Goal: Transaction & Acquisition: Purchase product/service

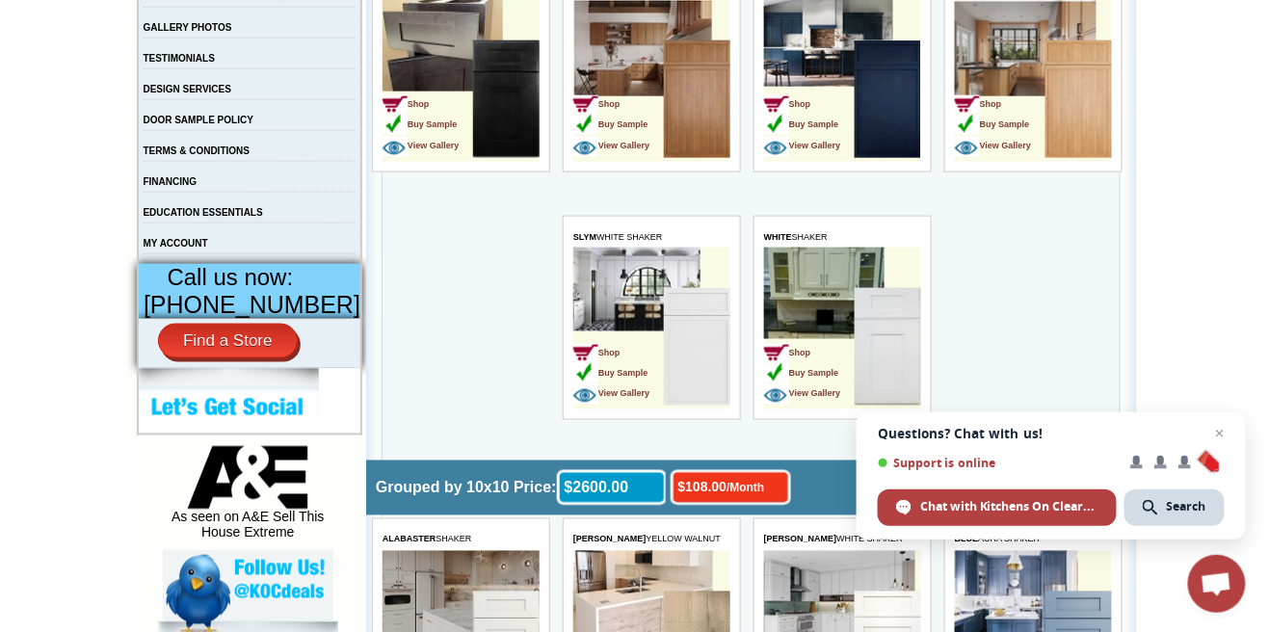
scroll to position [590, 0]
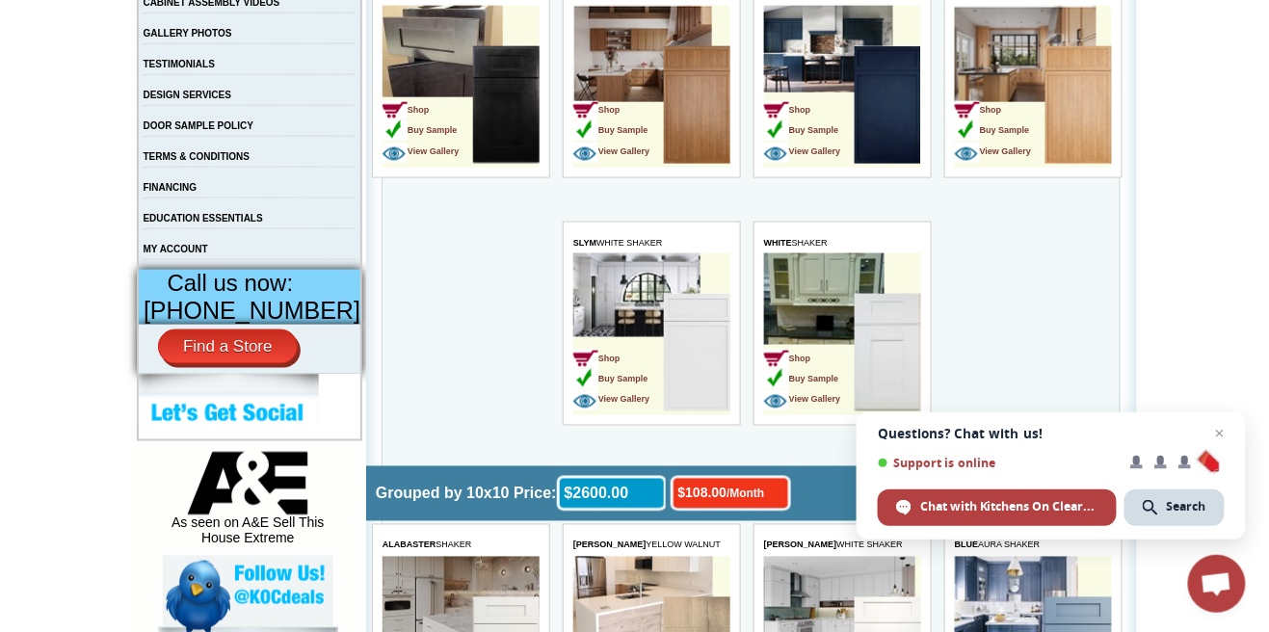
click at [631, 349] on td "Shop Buy Sample View Gallery" at bounding box center [617, 355] width 91 height 121
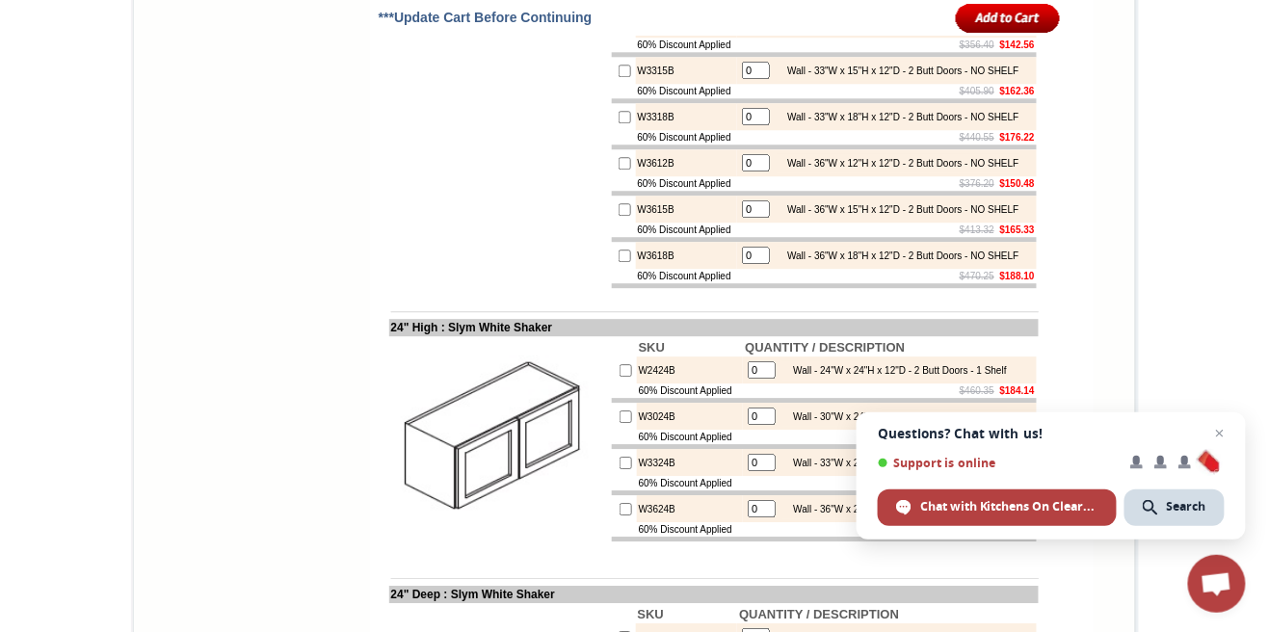
scroll to position [3311, 0]
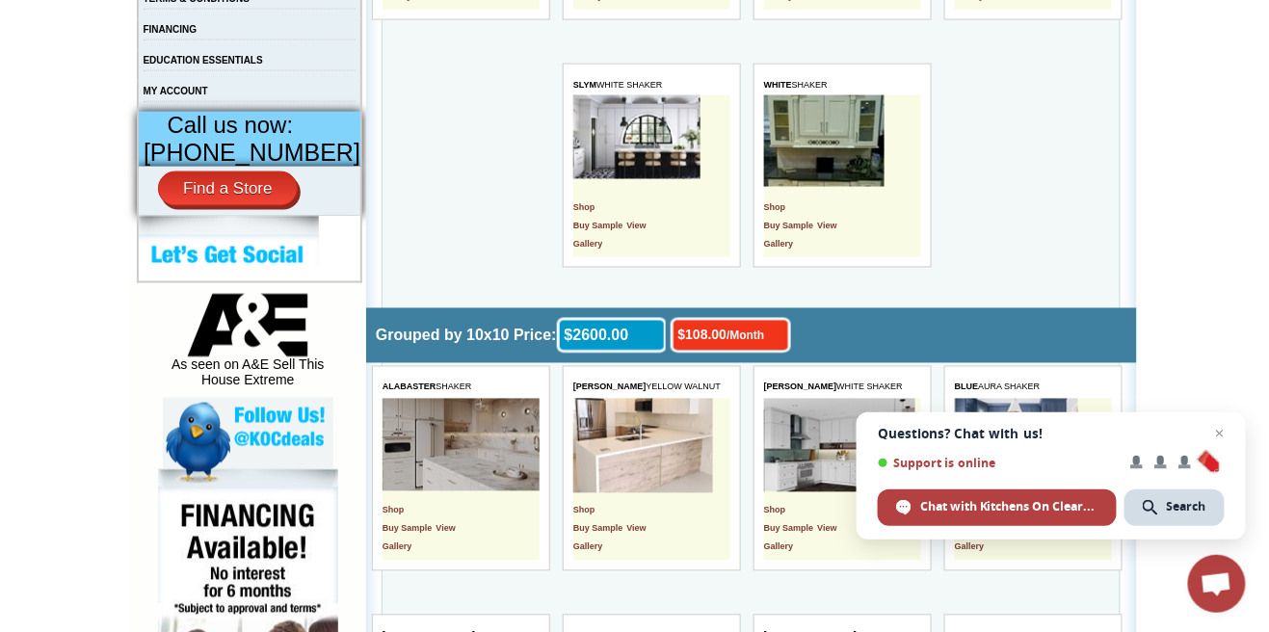
scroll to position [747, 0]
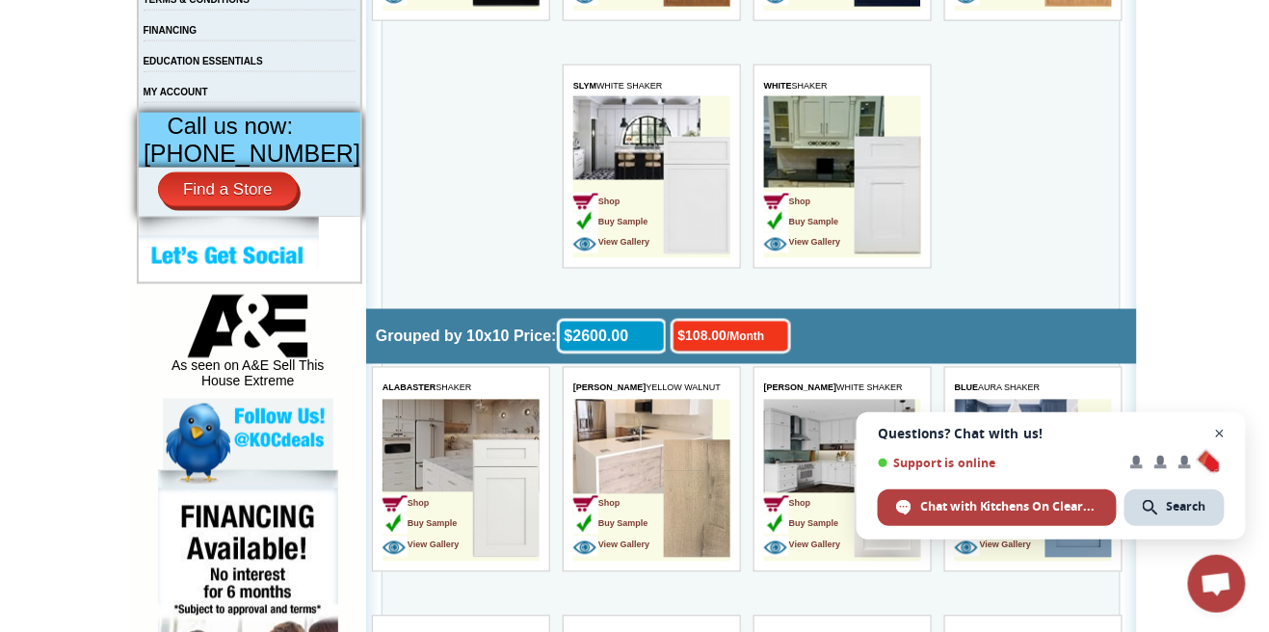
click at [1220, 446] on span "Close chat" at bounding box center [1220, 434] width 24 height 24
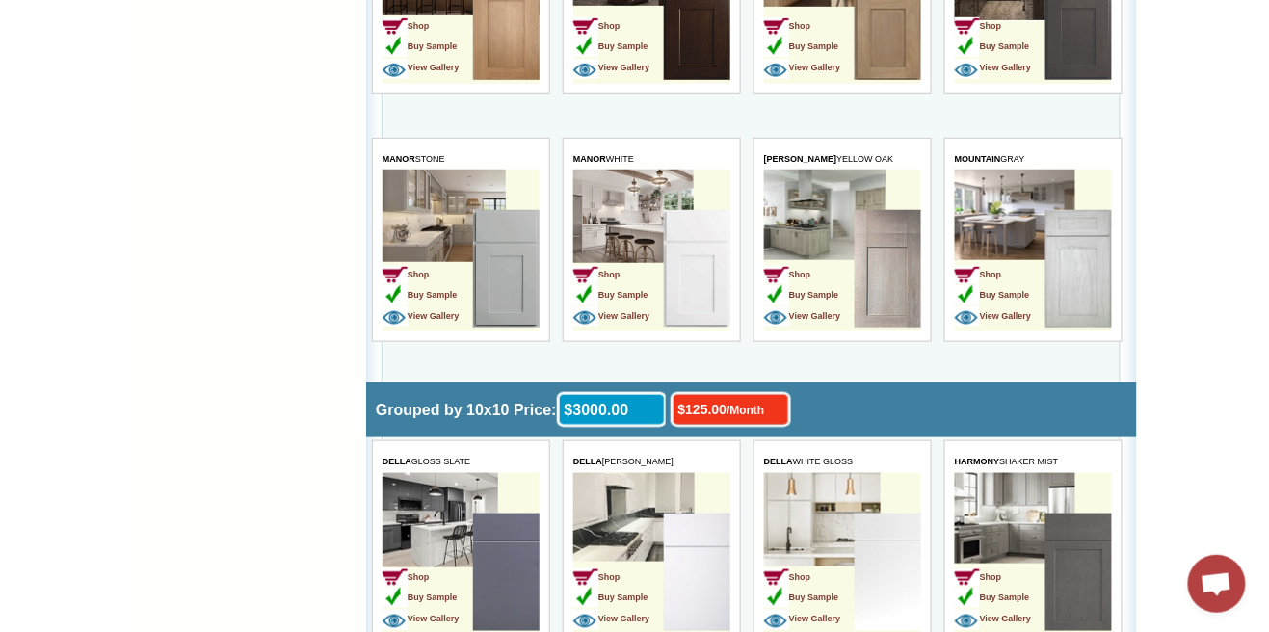
scroll to position [2310, 0]
